Goal: Information Seeking & Learning: Learn about a topic

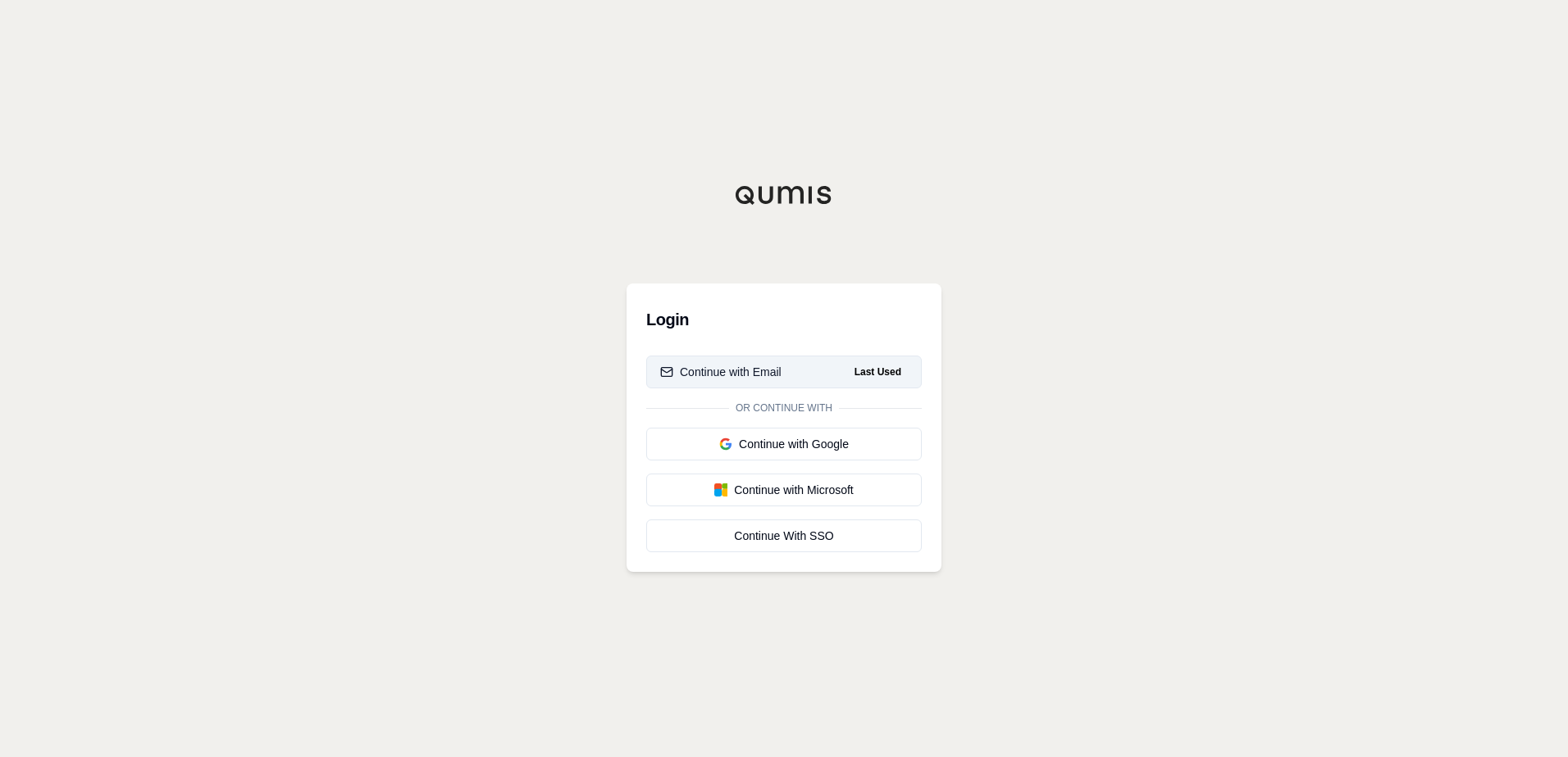
click at [711, 367] on div "Continue with Email" at bounding box center [720, 372] width 121 height 16
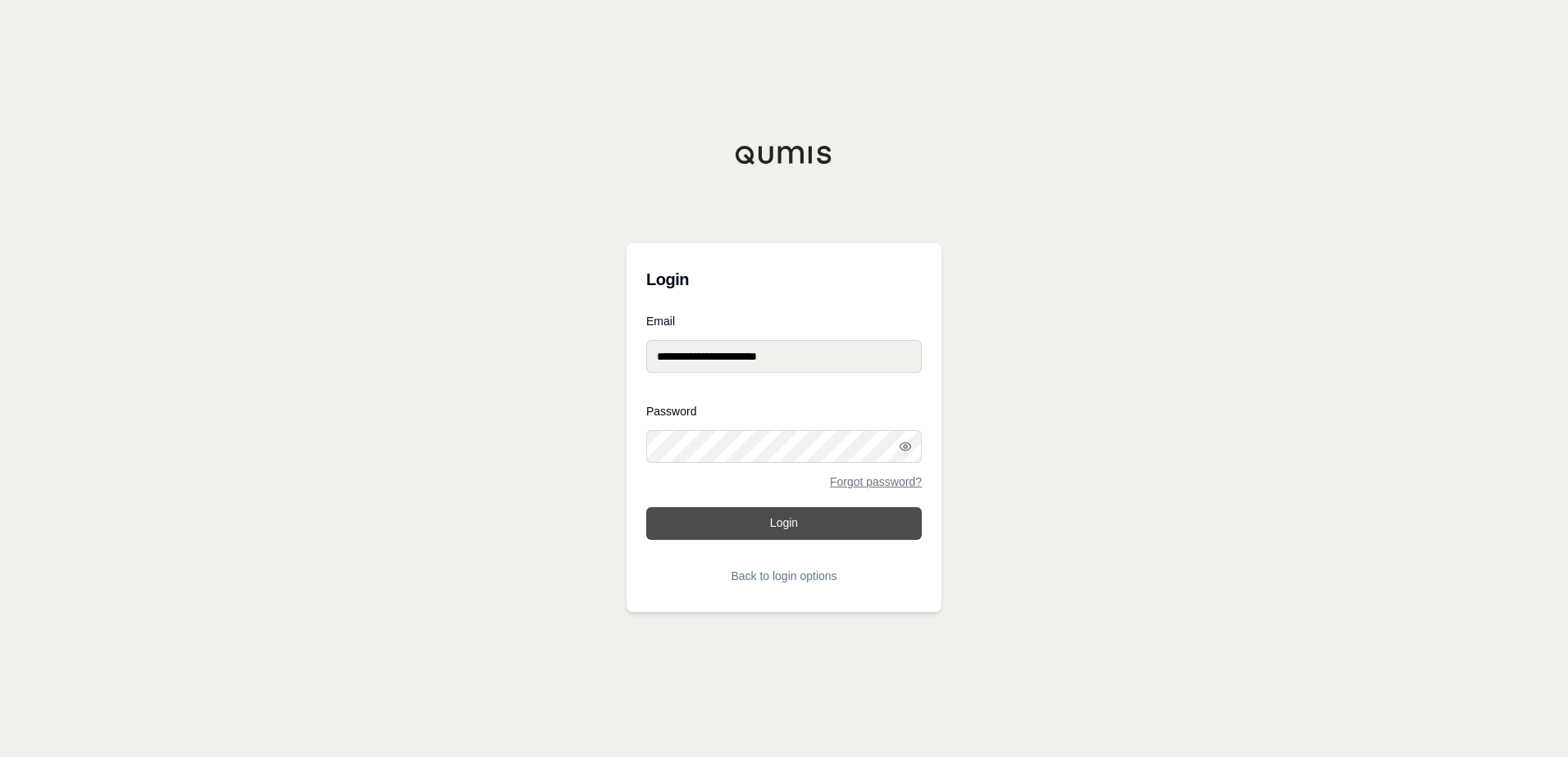
click at [764, 518] on button "Login" at bounding box center [784, 524] width 275 height 33
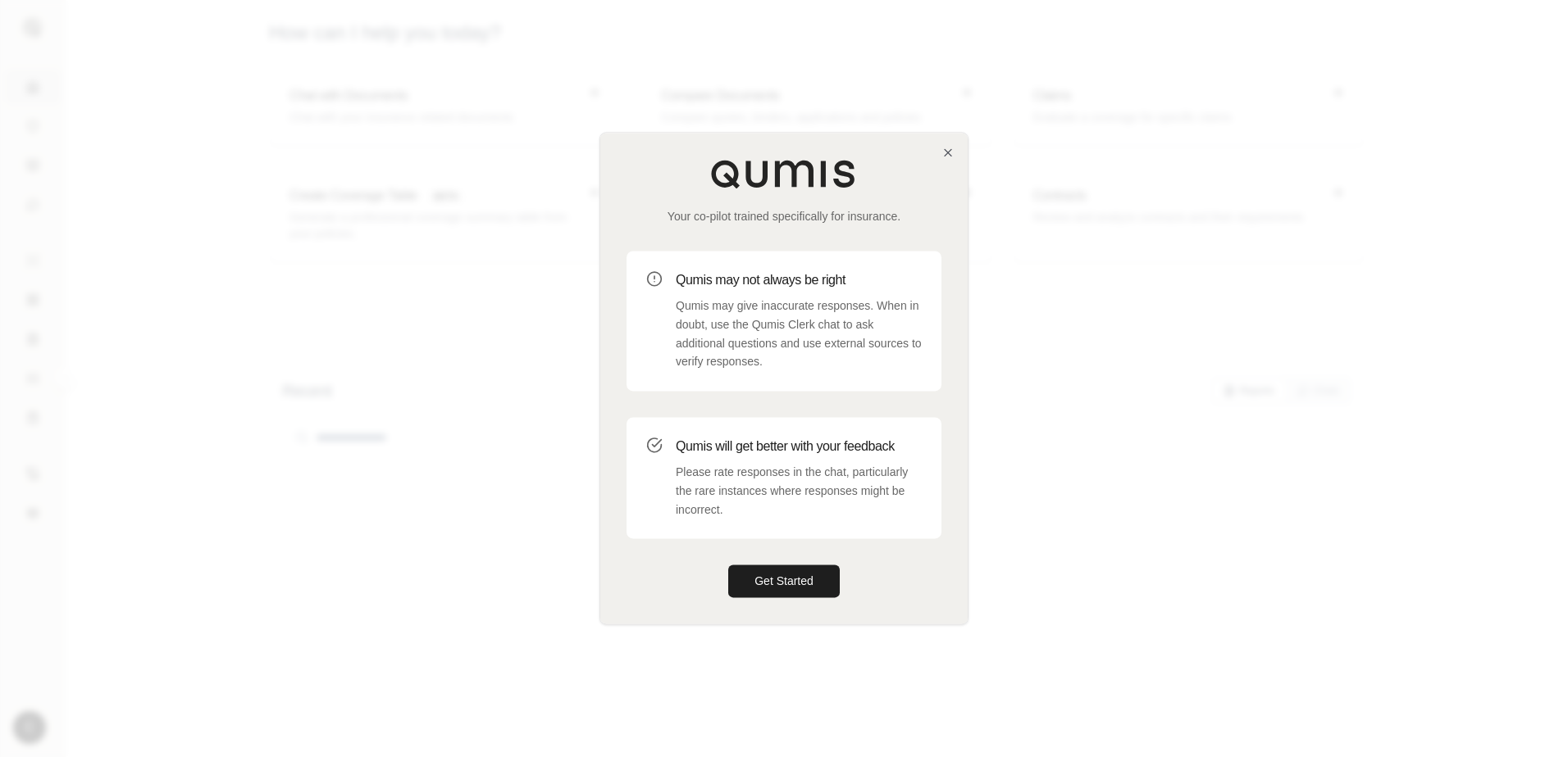
drag, startPoint x: 762, startPoint y: 578, endPoint x: 865, endPoint y: 573, distance: 103.1
click at [762, 578] on button "Get Started" at bounding box center [783, 582] width 111 height 33
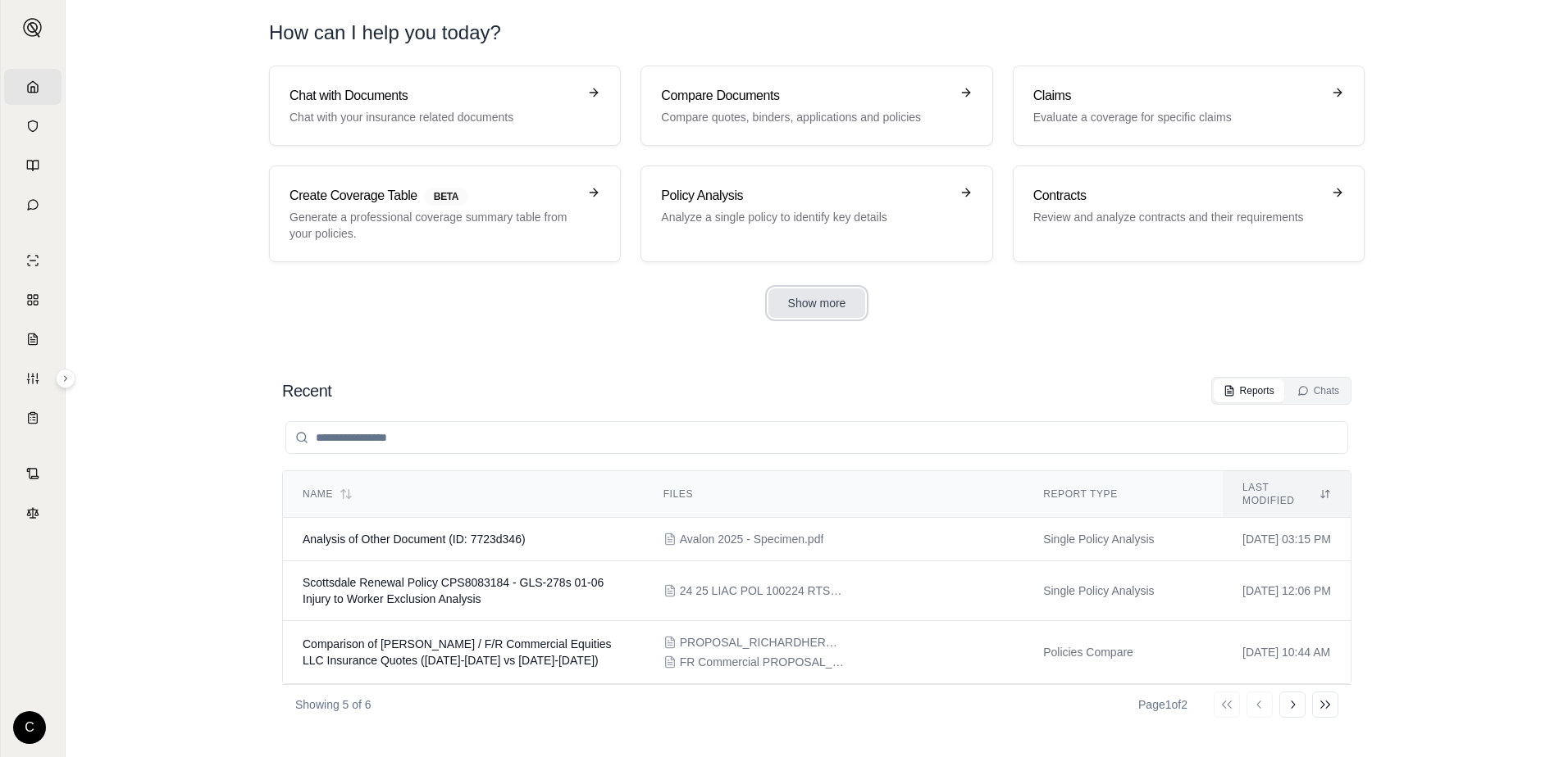
click at [821, 299] on button "Show more" at bounding box center [817, 303] width 98 height 29
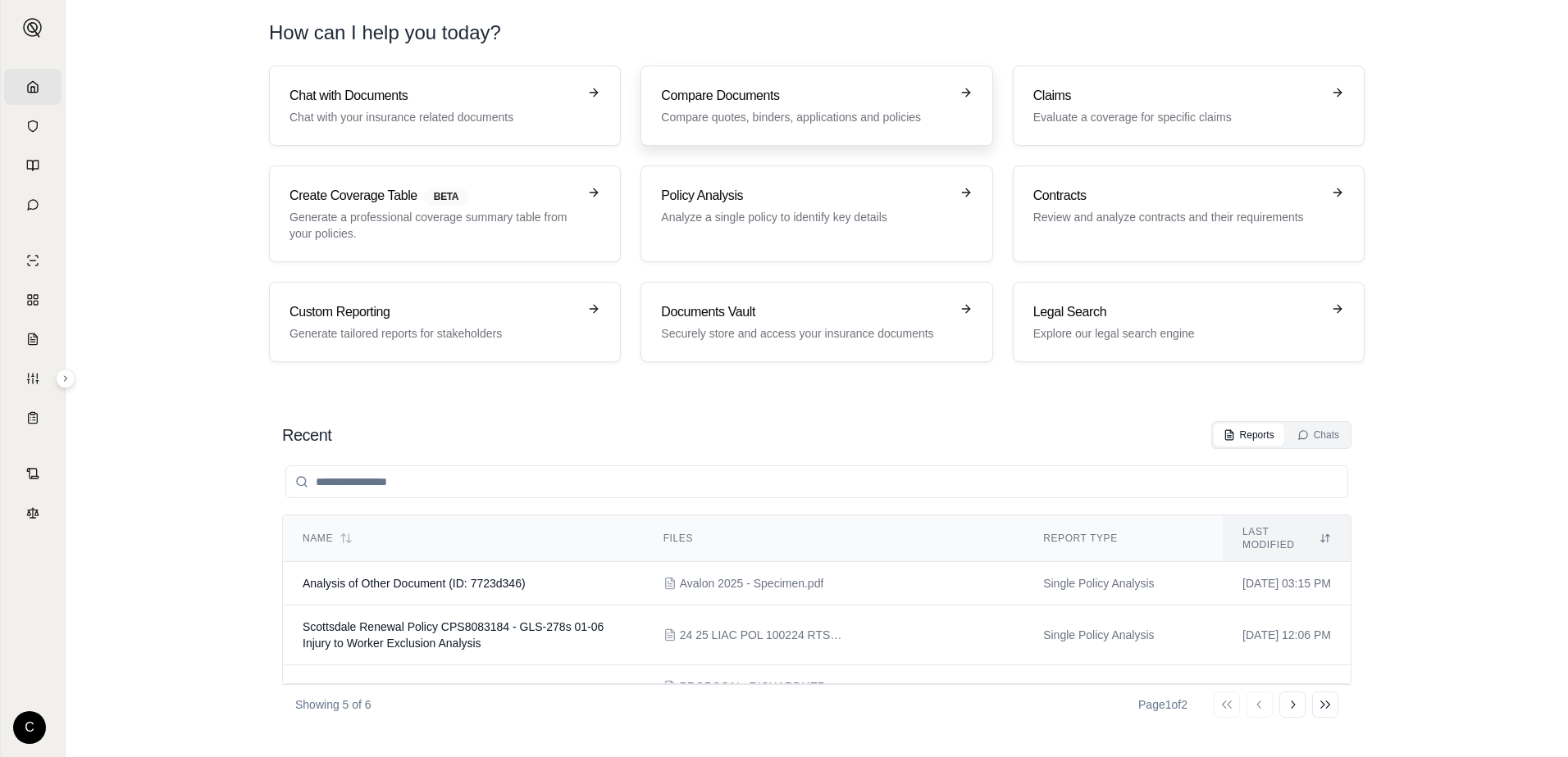
click at [881, 111] on p "Compare quotes, binders, applications and policies" at bounding box center [804, 117] width 288 height 16
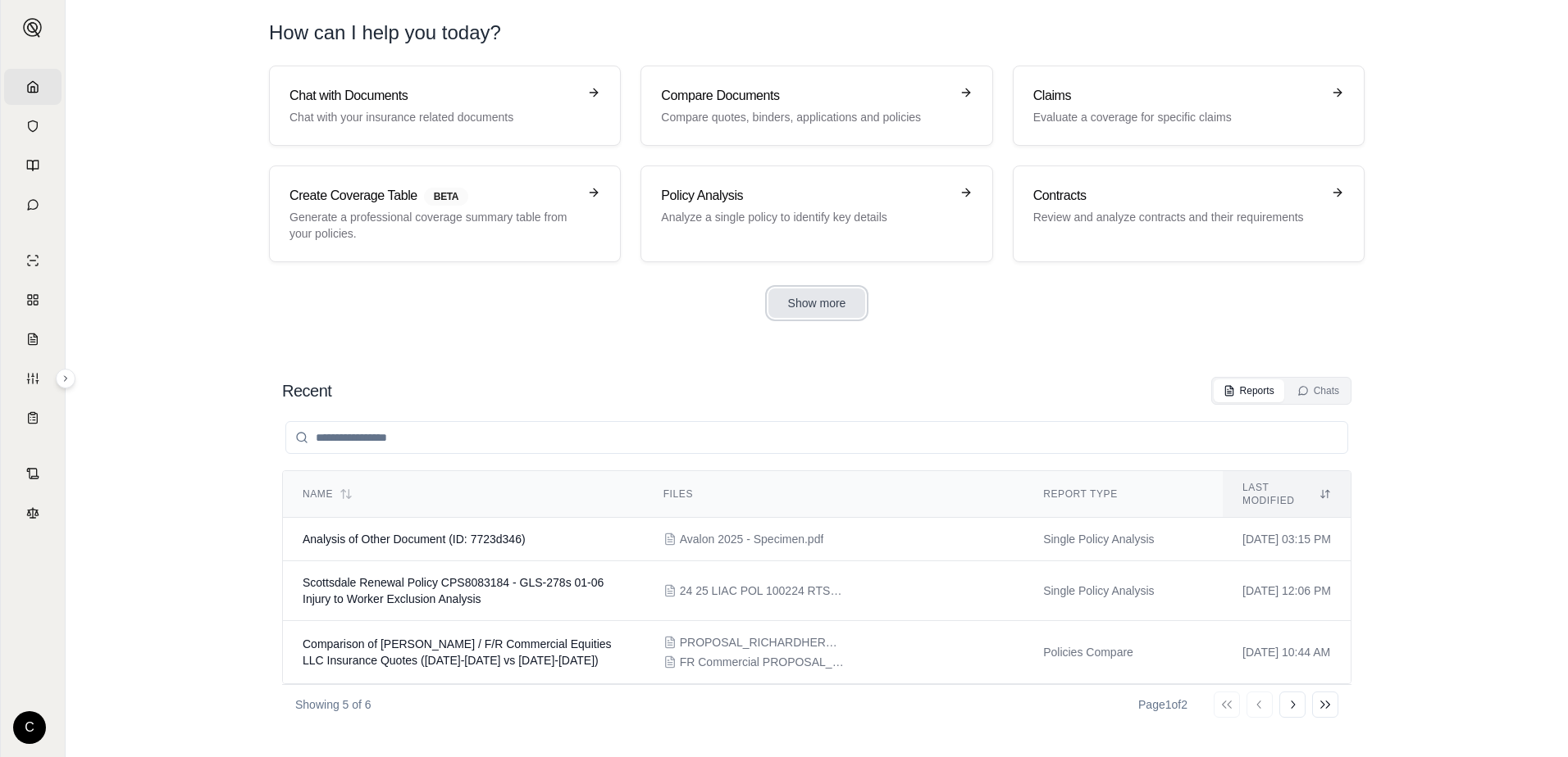
click at [835, 304] on button "Show more" at bounding box center [817, 303] width 98 height 29
